Goal: Task Accomplishment & Management: Use online tool/utility

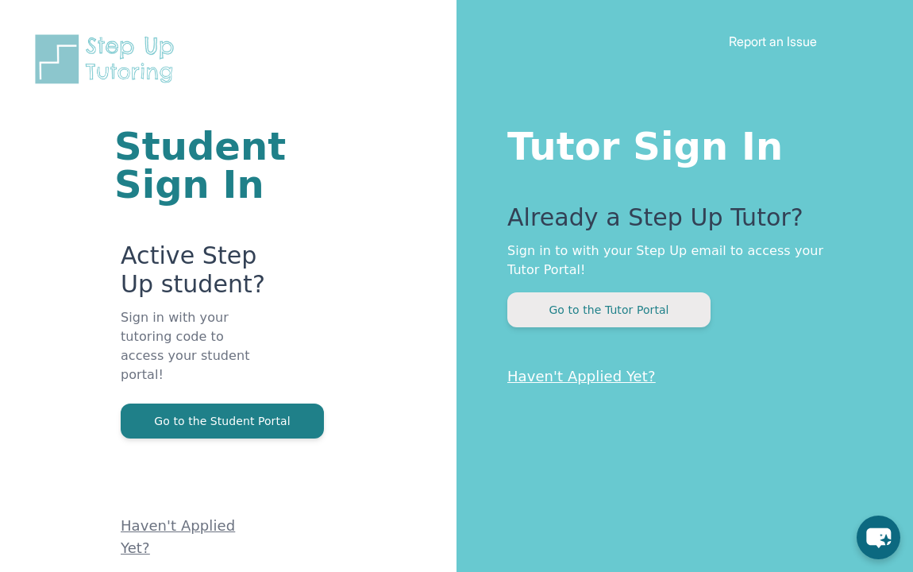
click at [633, 309] on button "Go to the Tutor Portal" at bounding box center [609, 309] width 203 height 35
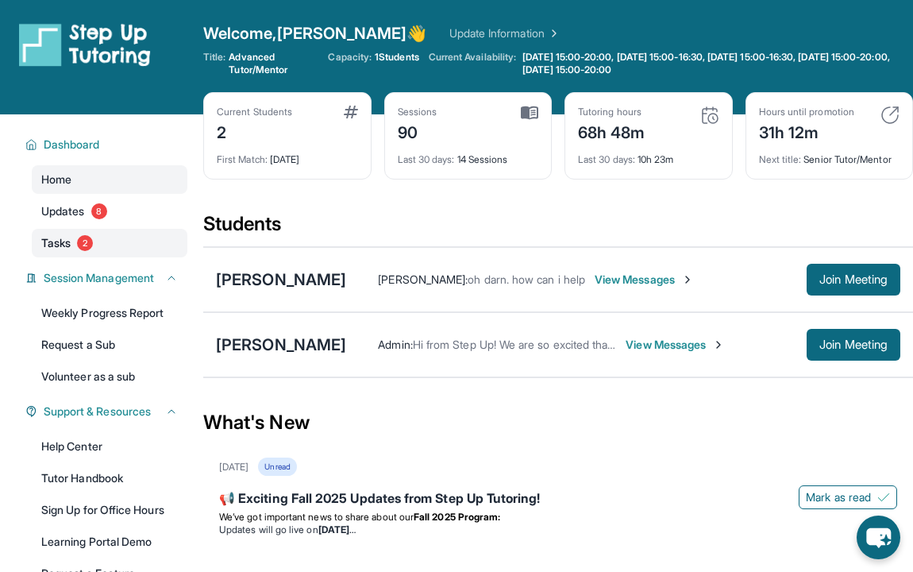
click at [61, 249] on span "Tasks" at bounding box center [55, 243] width 29 height 16
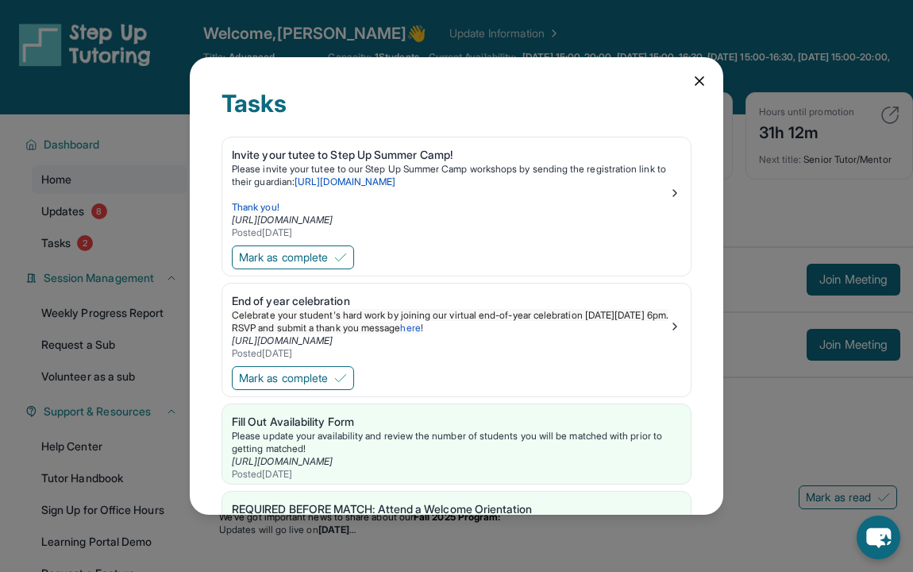
click at [703, 84] on icon at bounding box center [700, 81] width 8 height 8
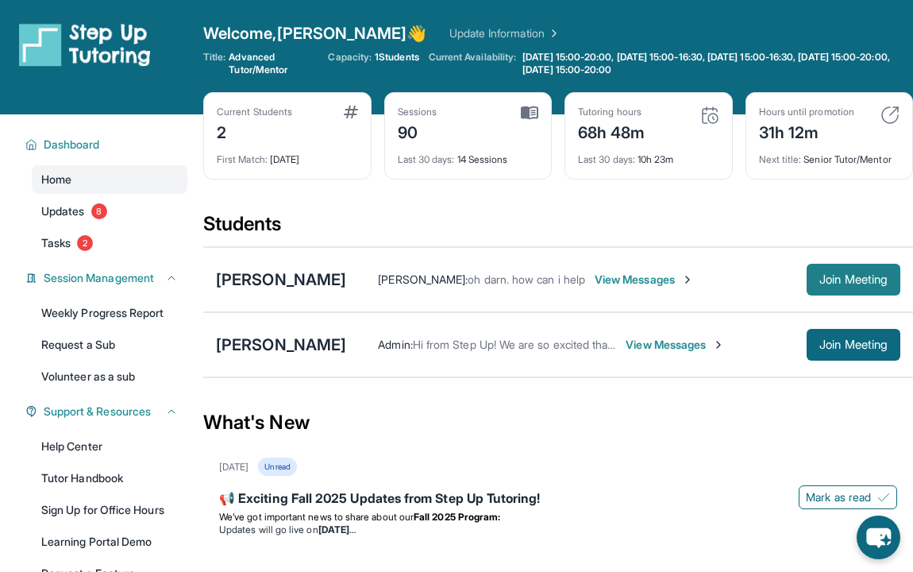
click at [863, 280] on span "Join Meeting" at bounding box center [854, 280] width 68 height 10
click at [831, 276] on span "Join Meeting" at bounding box center [854, 280] width 68 height 10
click at [279, 275] on div "[PERSON_NAME]" at bounding box center [281, 279] width 130 height 22
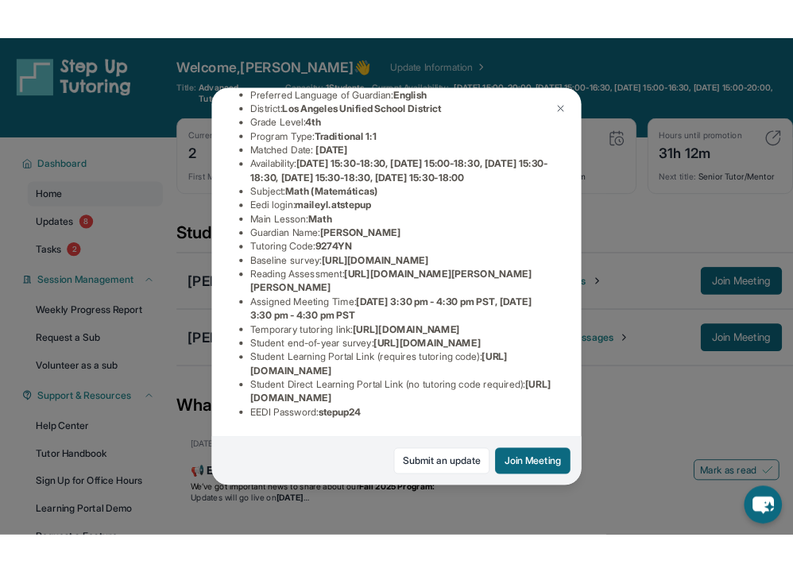
scroll to position [306, 0]
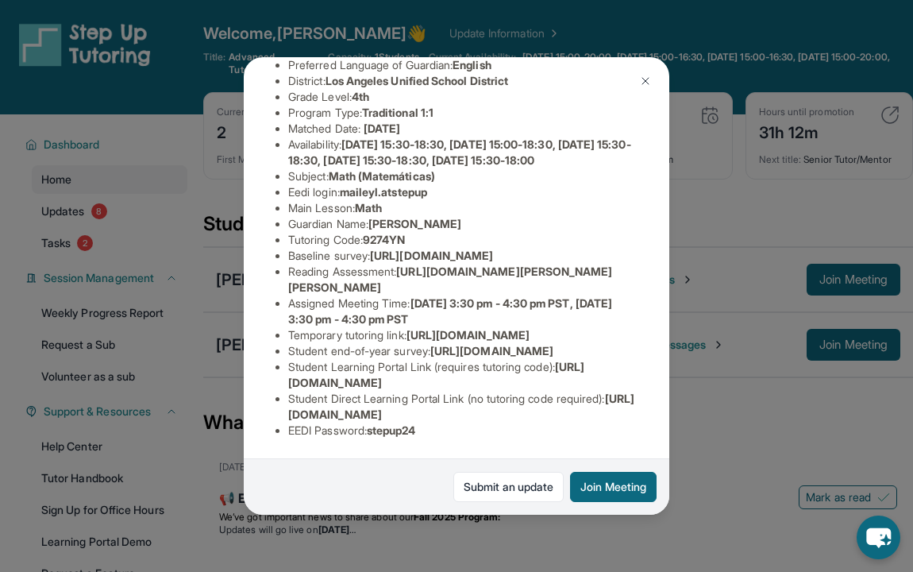
click at [720, 457] on div "[PERSON_NAME] Guardian: [PERSON_NAME] Student Information [URL][DOMAIN_NAME] Pr…" at bounding box center [456, 286] width 913 height 572
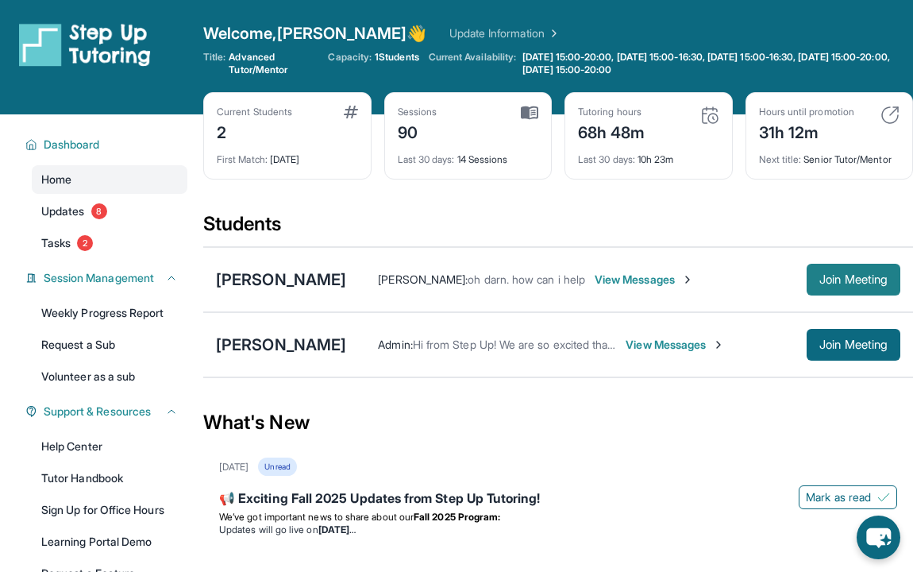
click at [846, 284] on span "Join Meeting" at bounding box center [854, 280] width 68 height 10
